Goal: Task Accomplishment & Management: Use online tool/utility

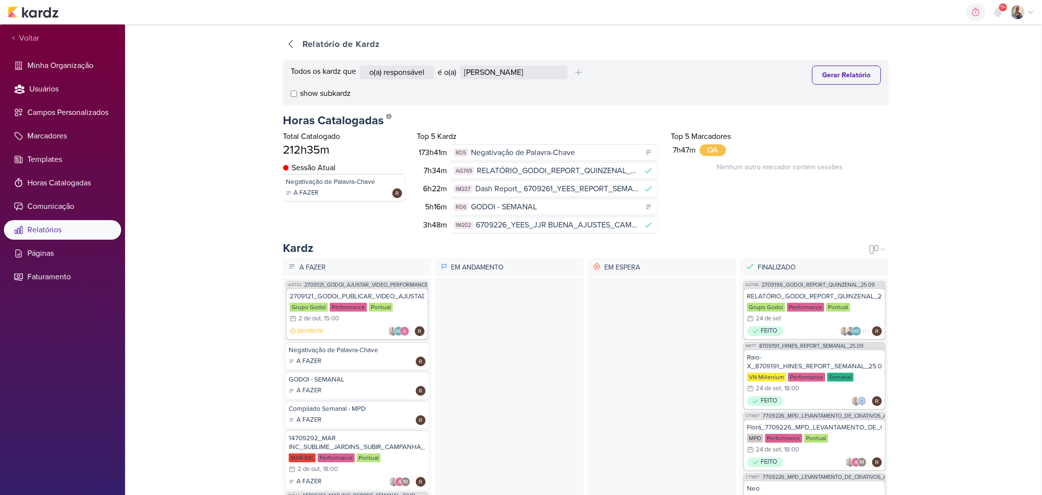
select select "4176"
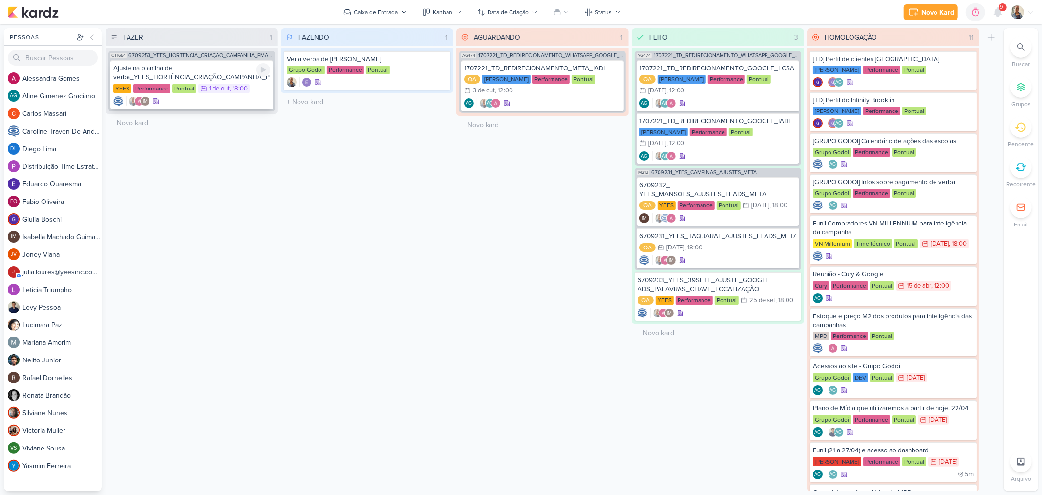
click at [195, 101] on div "IM" at bounding box center [191, 101] width 157 height 10
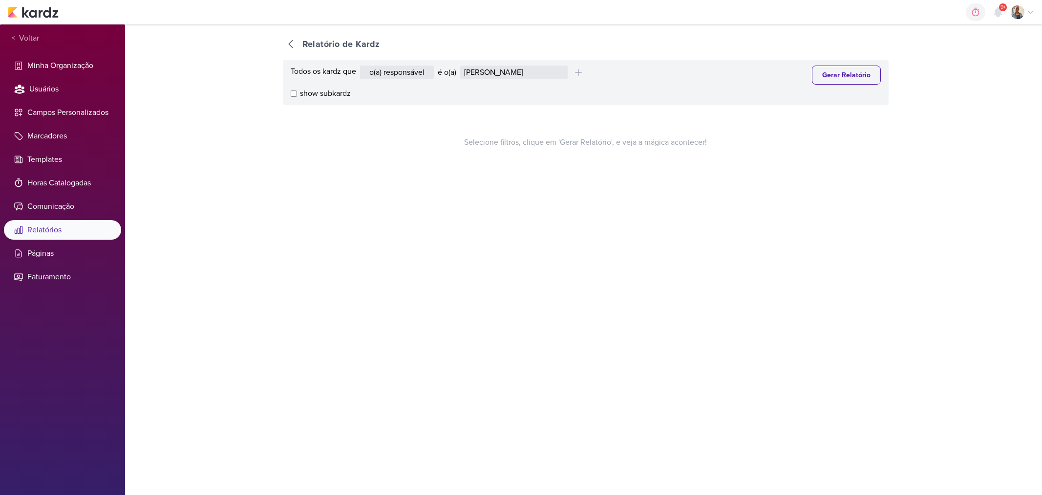
select select "1389"
click at [487, 70] on select "[PERSON_NAME] [PERSON_NAME] Distribuição Time Estratégico [PERSON_NAME] [PERSON…" at bounding box center [514, 72] width 108 height 14
click at [407, 70] on select "o(a) responsável contém o marcador contém o campo" at bounding box center [397, 72] width 74 height 14
select select "customField"
click at [361, 65] on select "o(a) responsável contém o marcador contém o campo" at bounding box center [397, 72] width 74 height 14
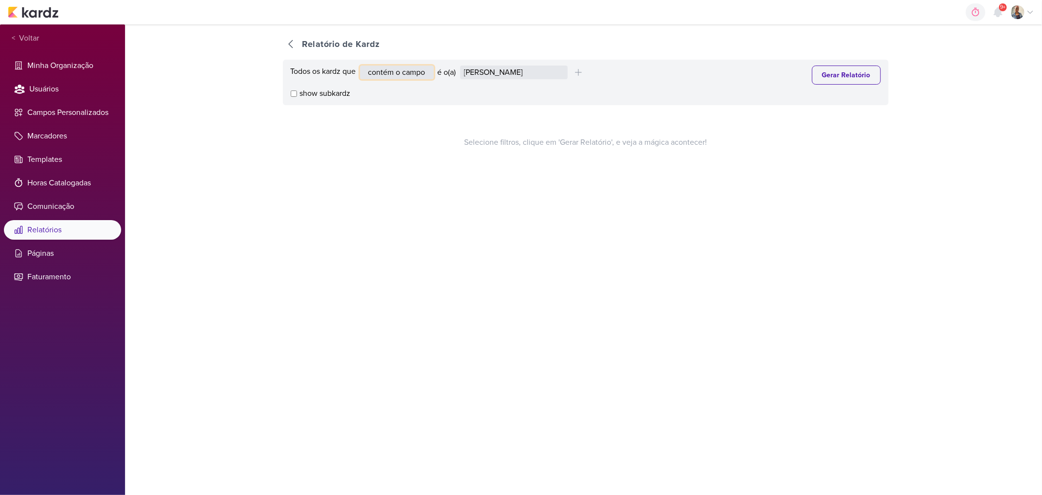
select select "268"
click at [844, 73] on button "Gerar Relatório" at bounding box center [846, 74] width 69 height 19
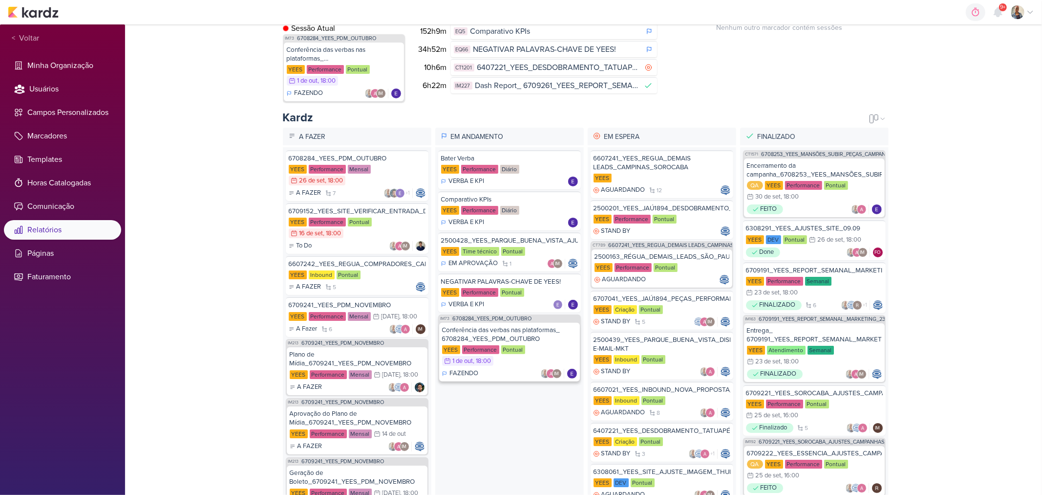
scroll to position [116, 0]
